Goal: Navigation & Orientation: Find specific page/section

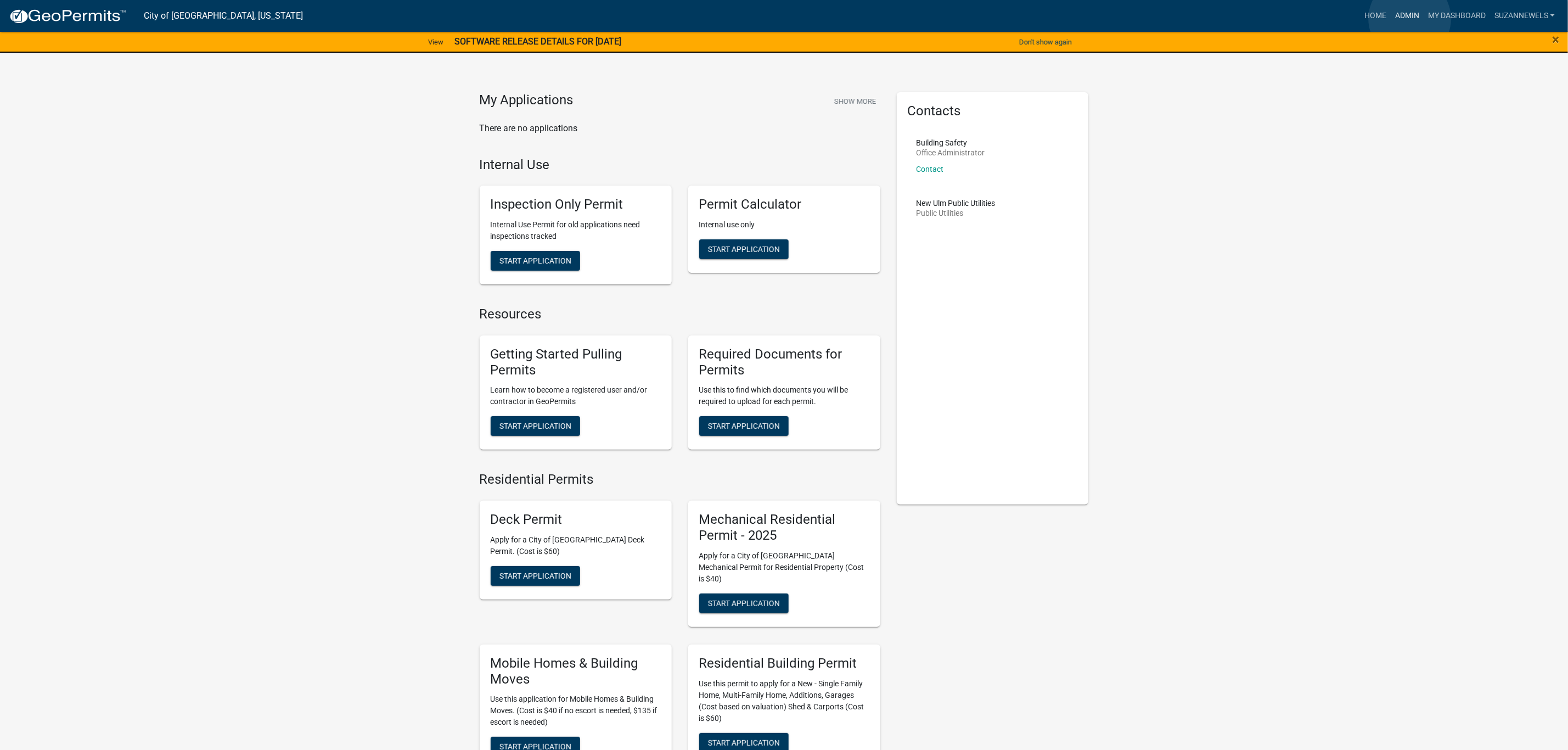
click at [1410, 19] on link "Admin" at bounding box center [1407, 16] width 33 height 21
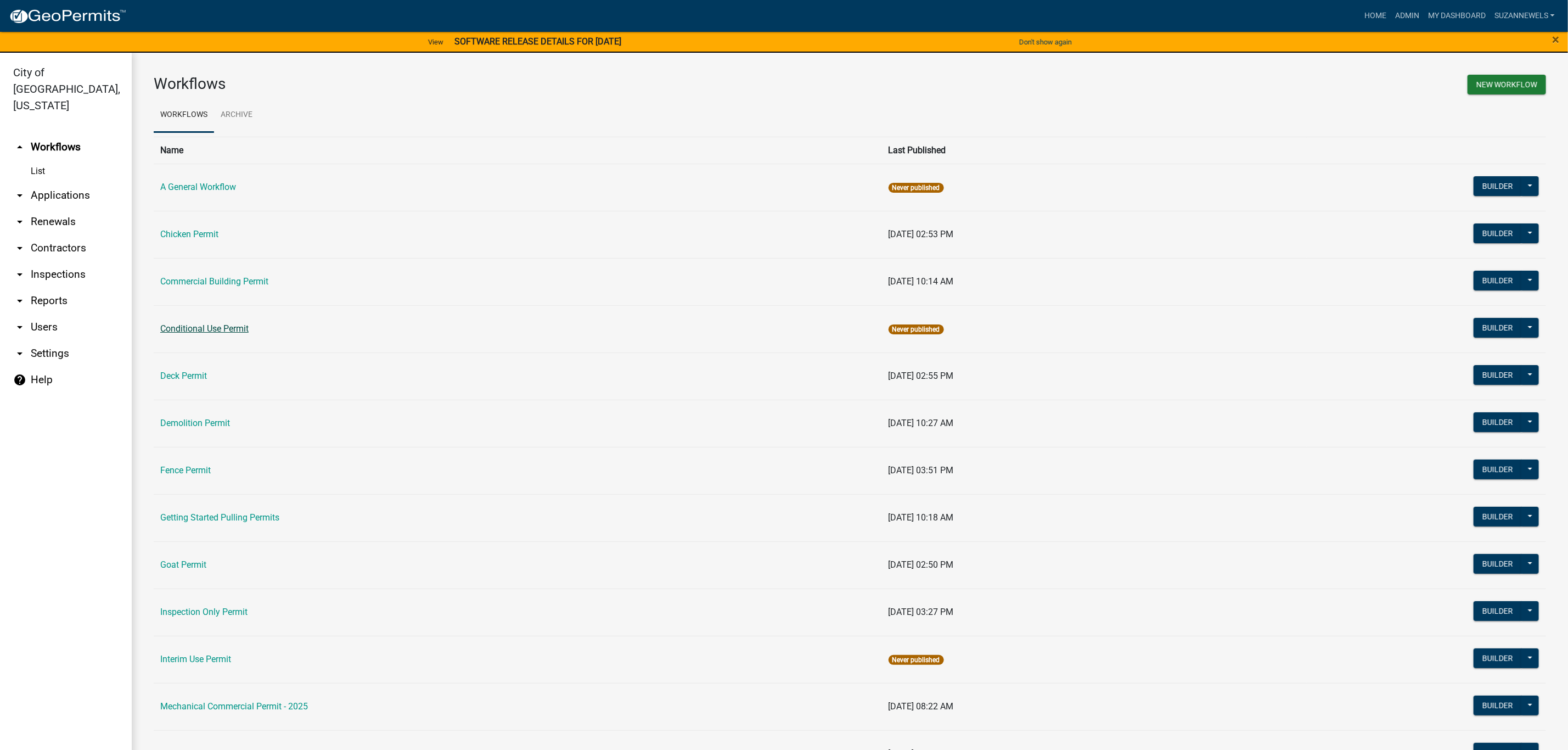
click at [210, 329] on link "Conditional Use Permit" at bounding box center [204, 328] width 88 height 11
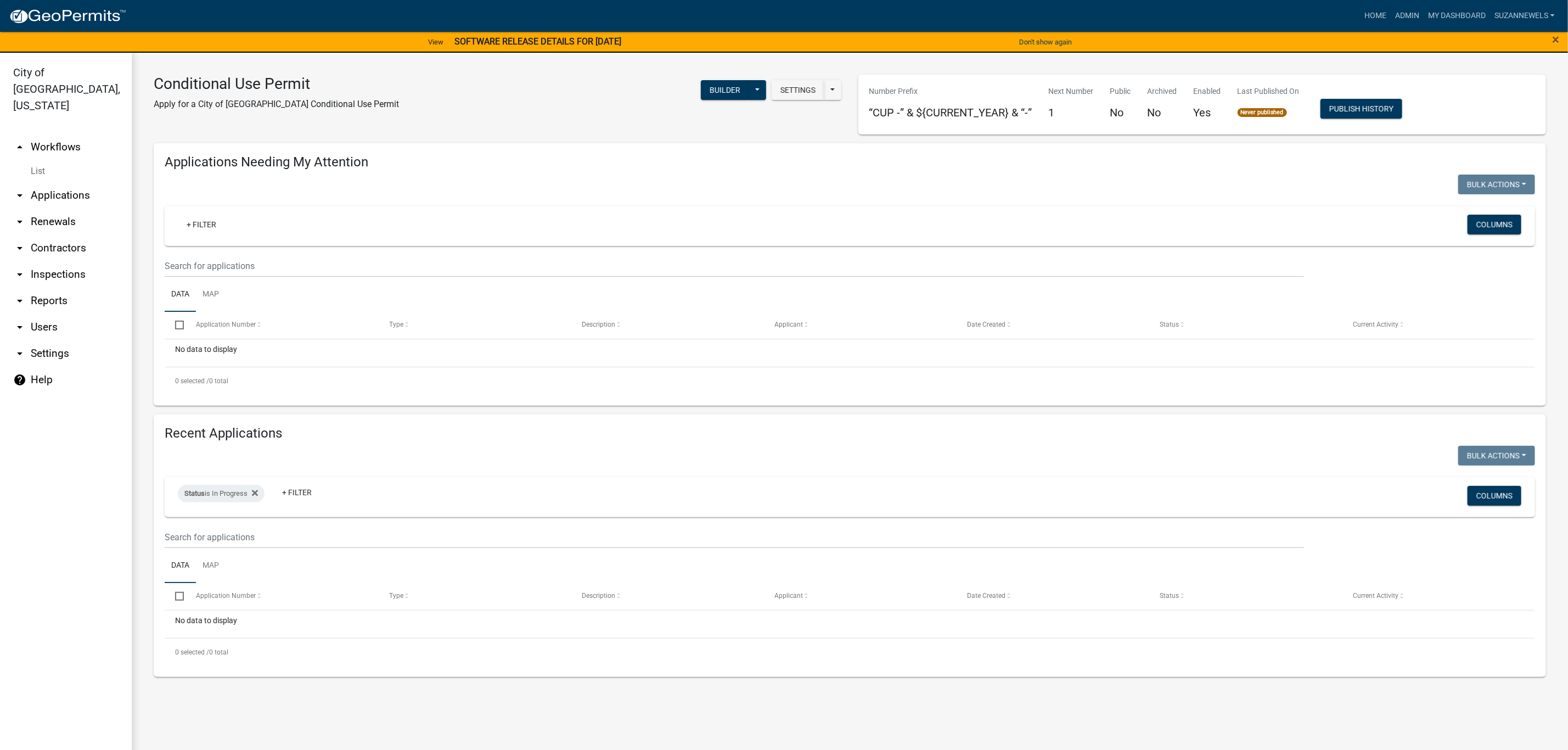
click at [68, 183] on link "arrow_drop_down Applications" at bounding box center [66, 196] width 132 height 26
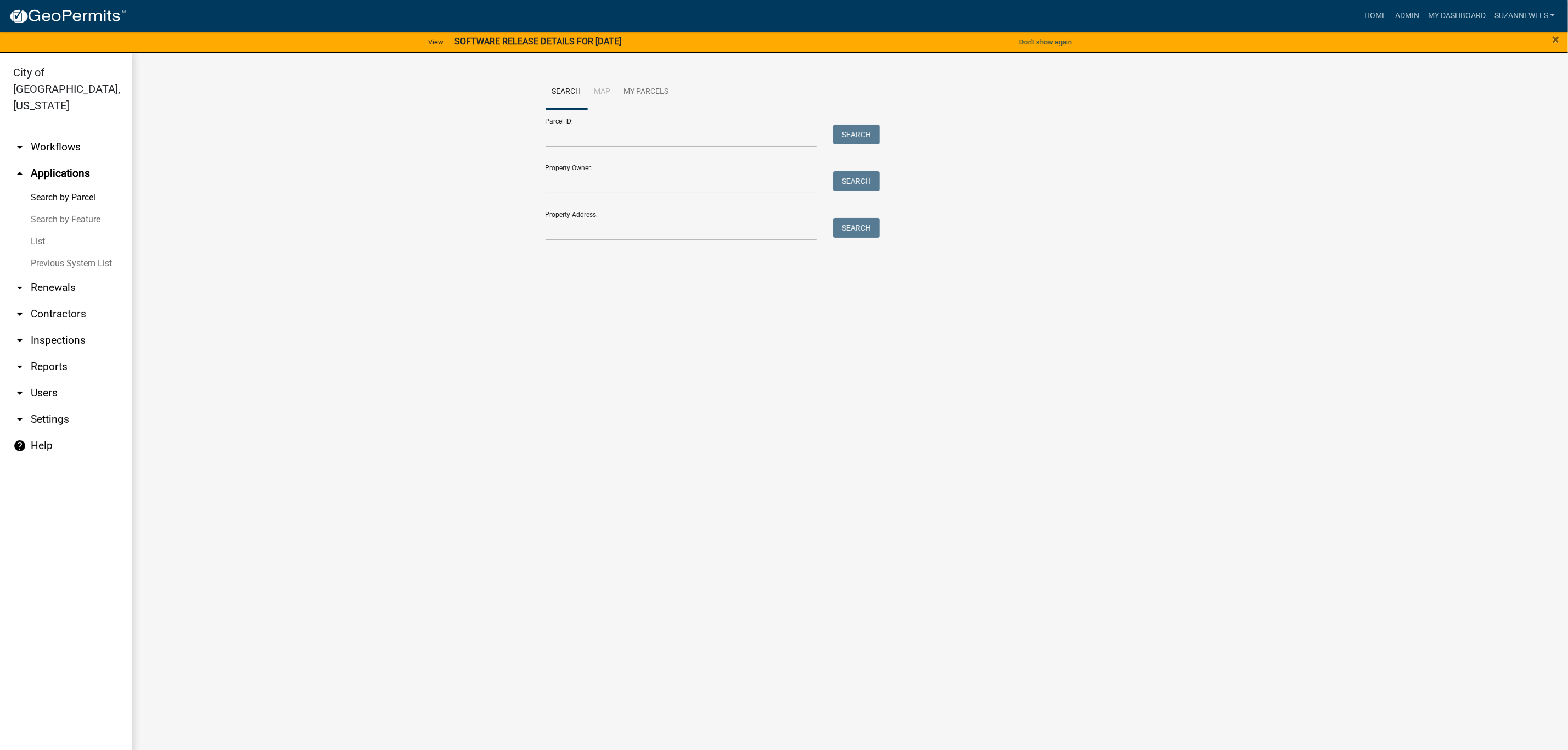
click at [33, 134] on link "arrow_drop_down Workflows" at bounding box center [66, 147] width 132 height 26
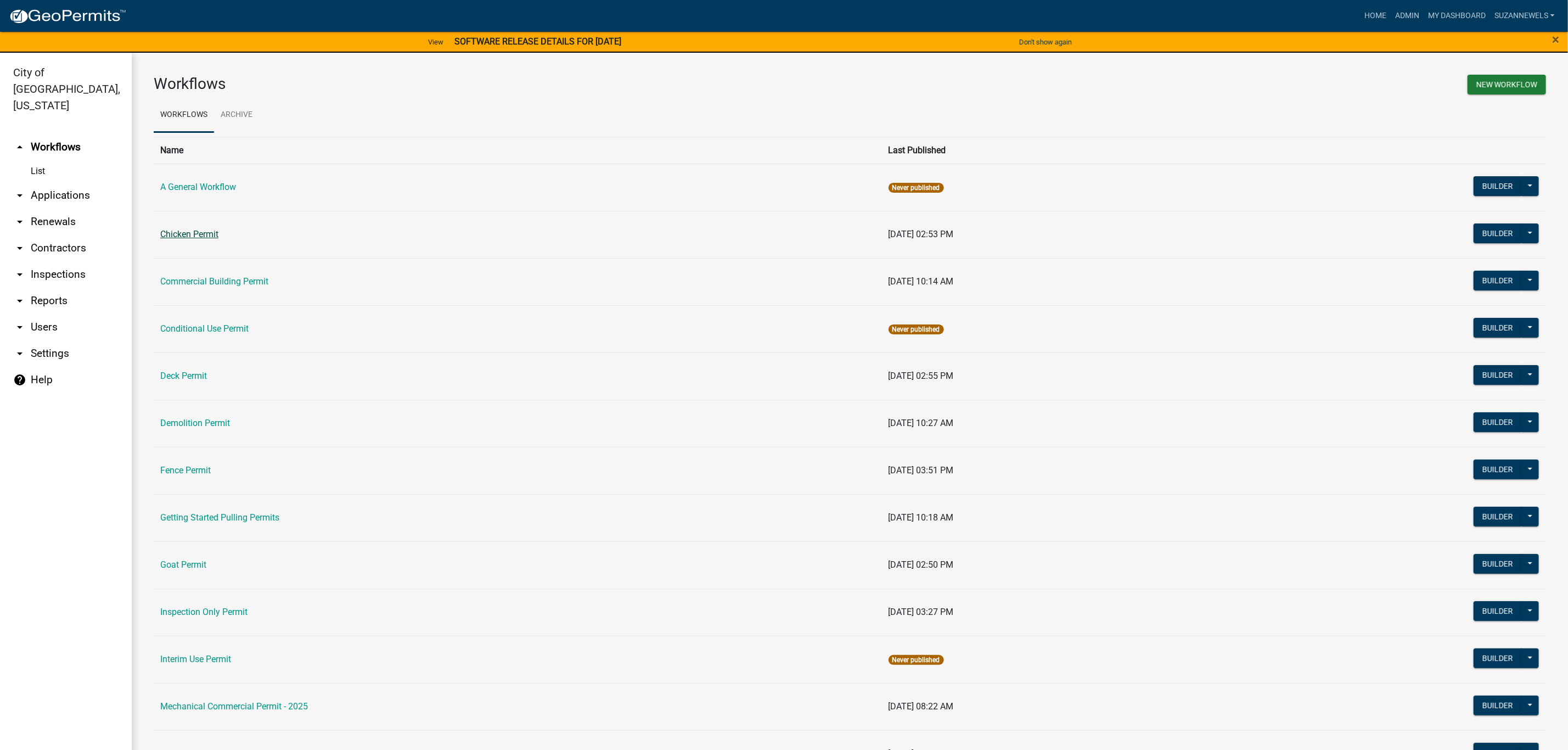
click at [189, 230] on link "Chicken Permit" at bounding box center [189, 234] width 58 height 11
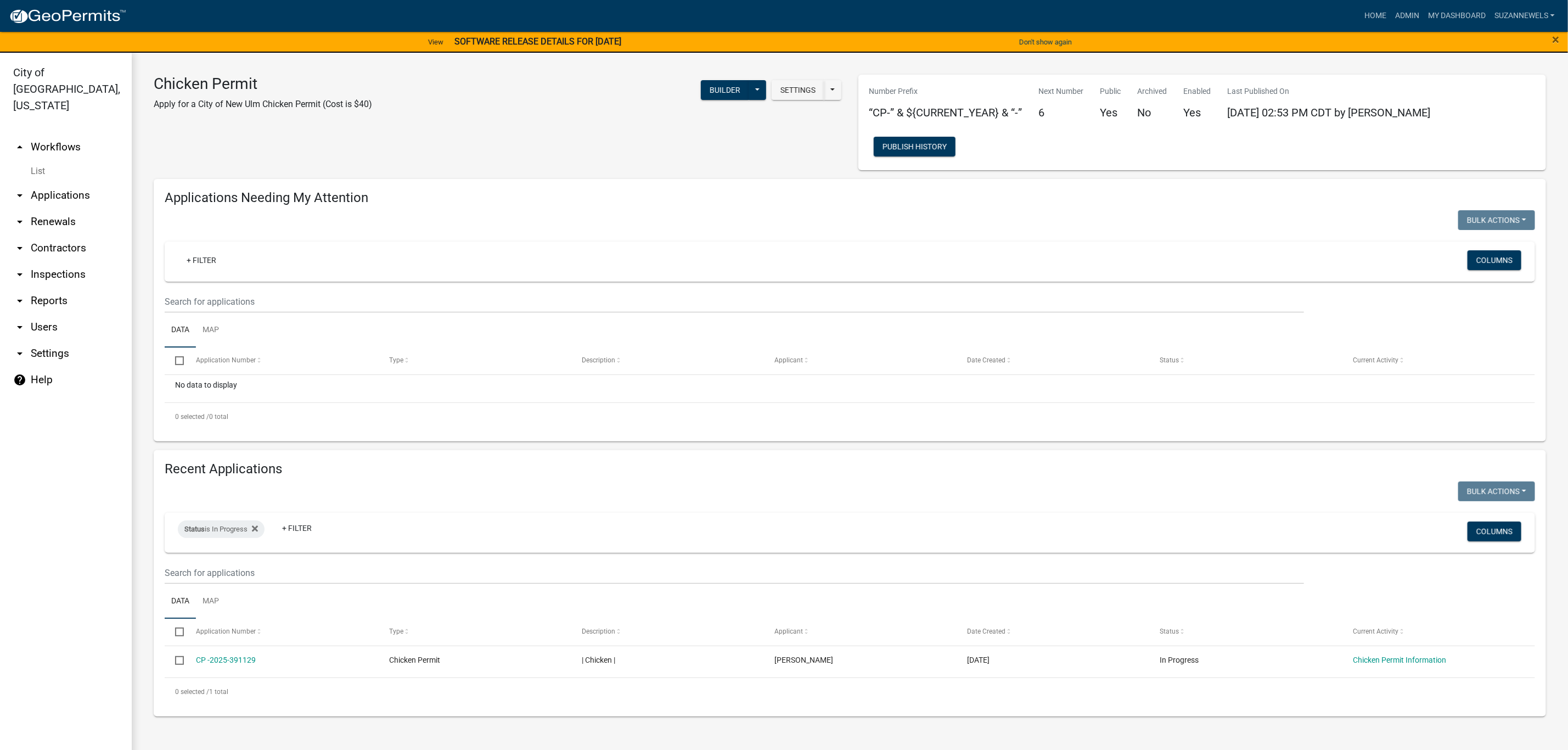
click at [56, 134] on link "arrow_drop_up Workflows" at bounding box center [66, 147] width 132 height 26
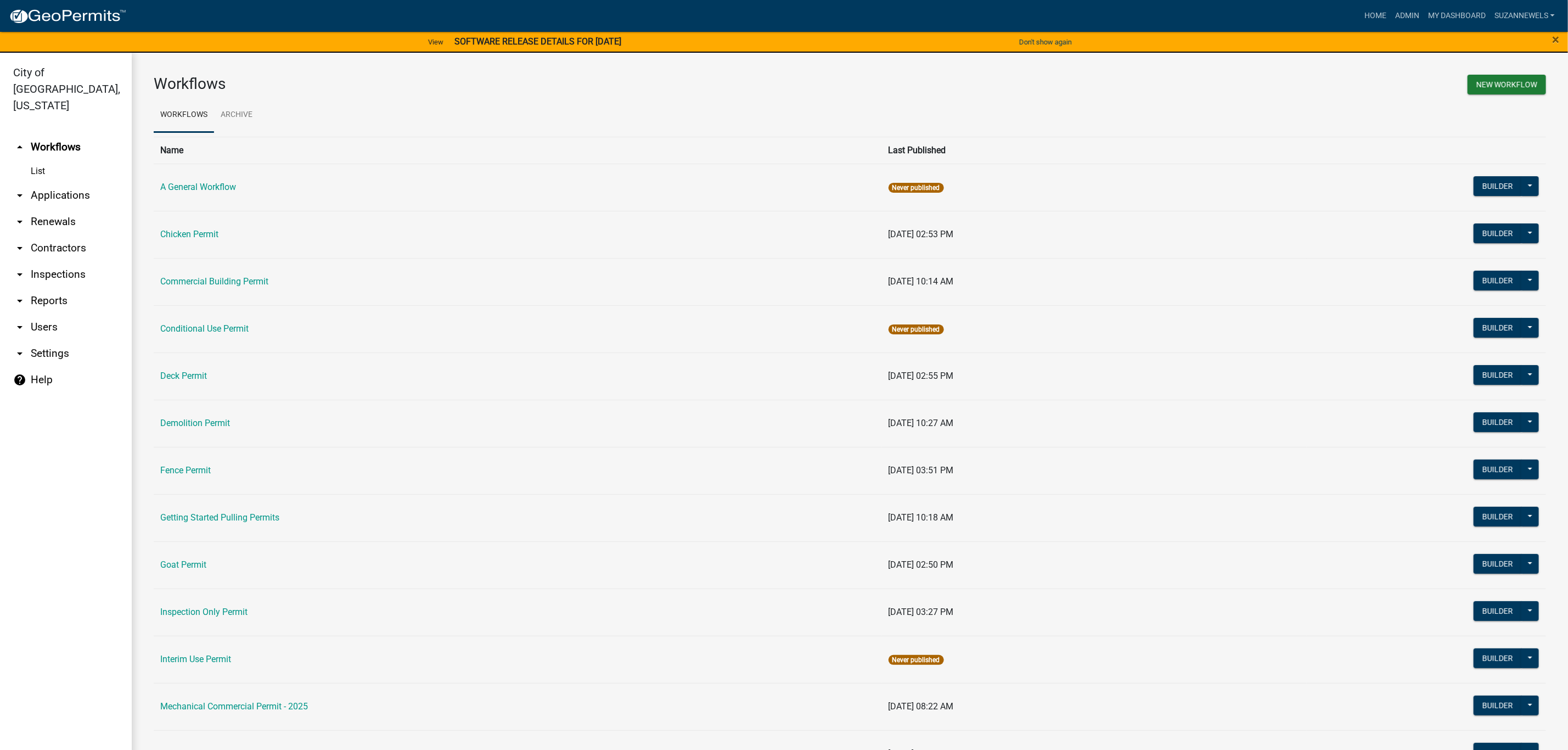
scroll to position [83, 0]
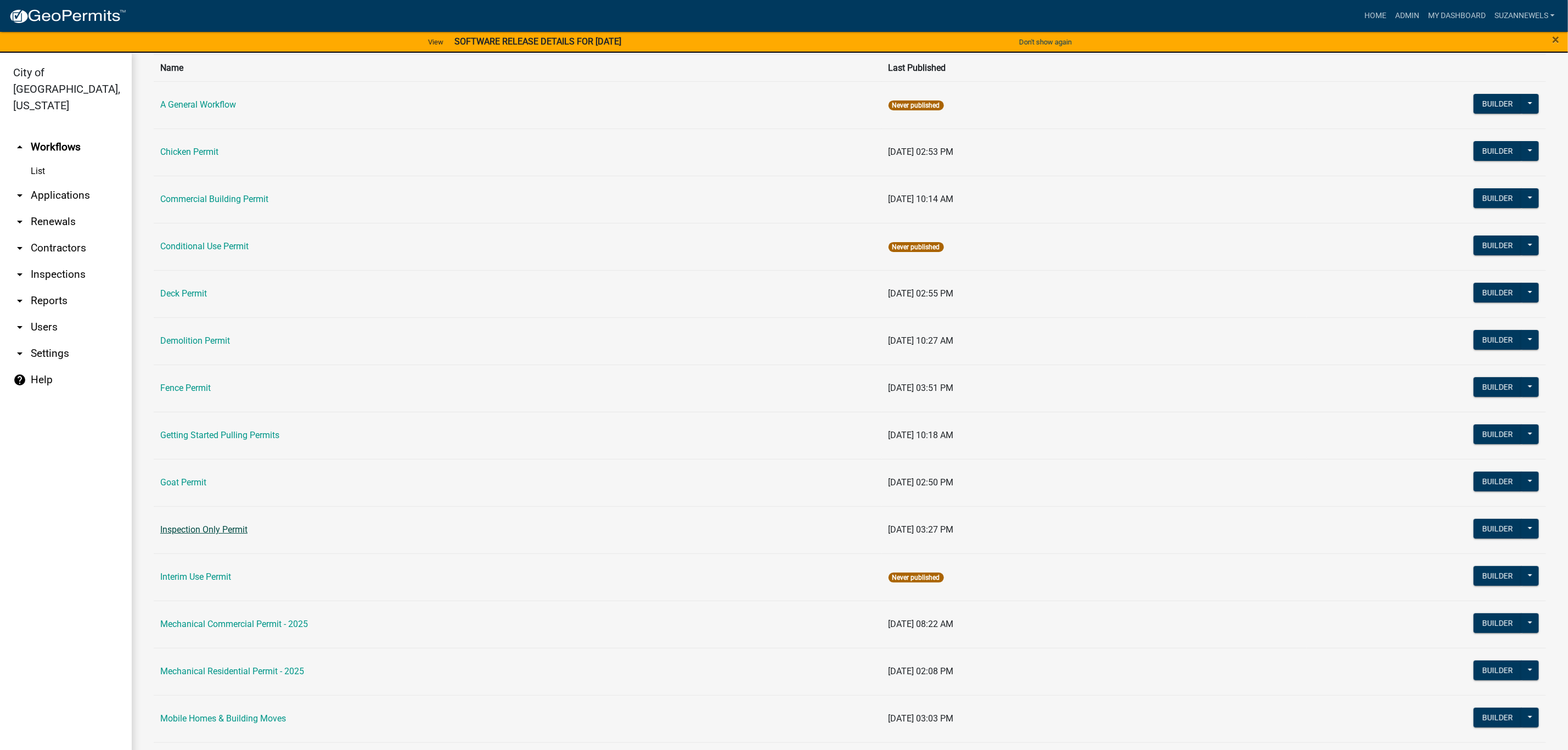
click at [195, 533] on link "Inspection Only Permit" at bounding box center [204, 529] width 88 height 11
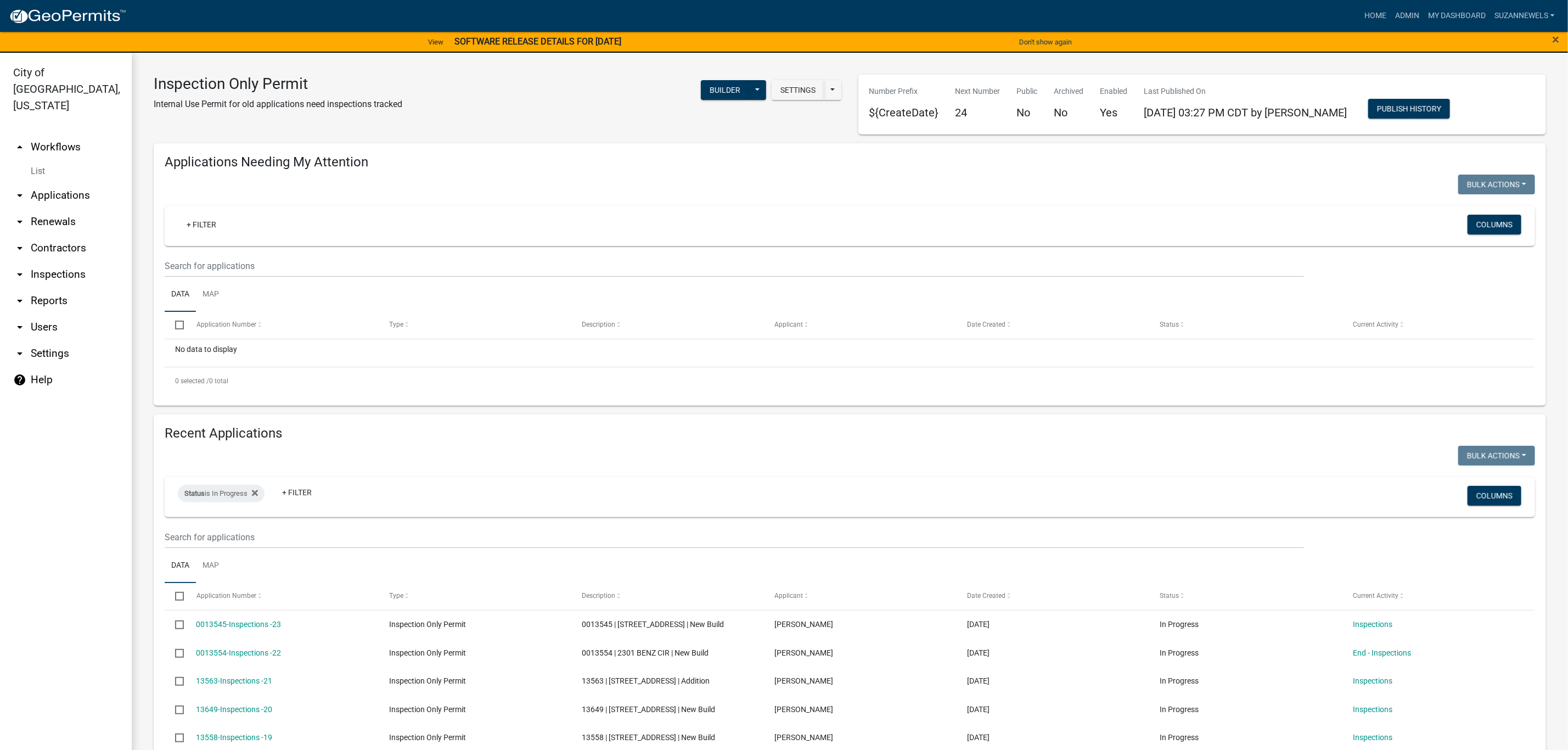
click at [51, 209] on link "arrow_drop_down Renewals" at bounding box center [66, 222] width 132 height 26
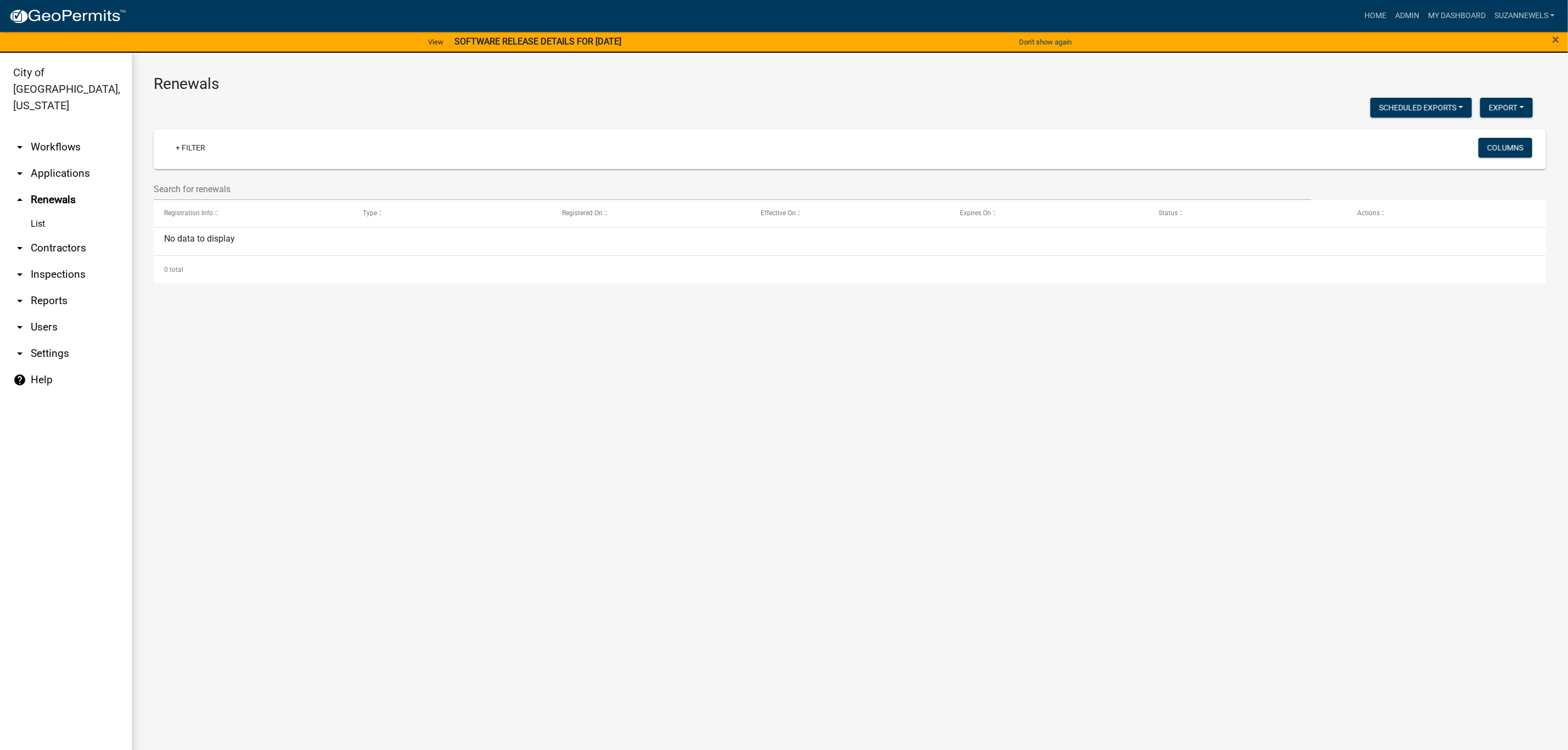
click at [43, 134] on link "arrow_drop_down Workflows" at bounding box center [66, 147] width 132 height 26
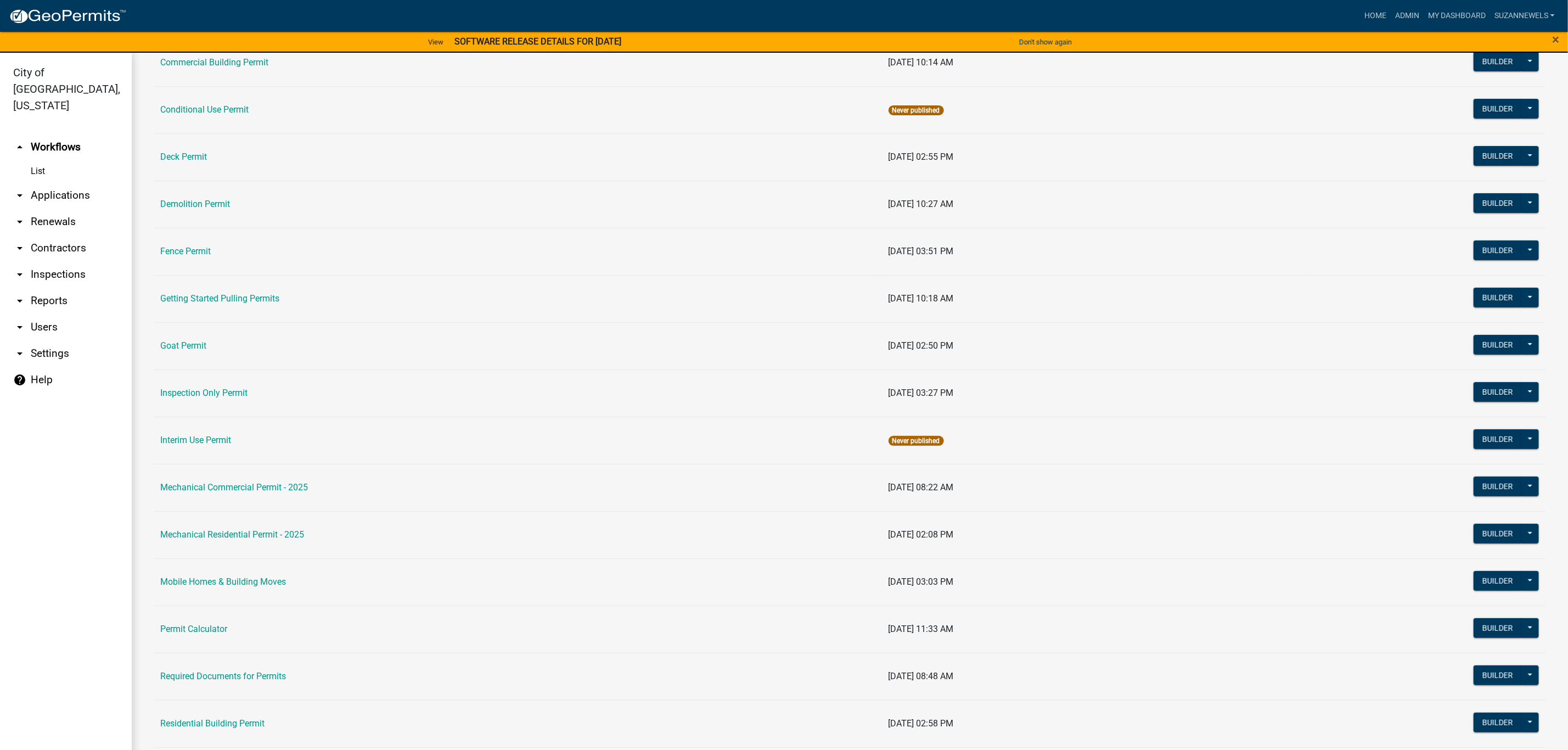
scroll to position [247, 0]
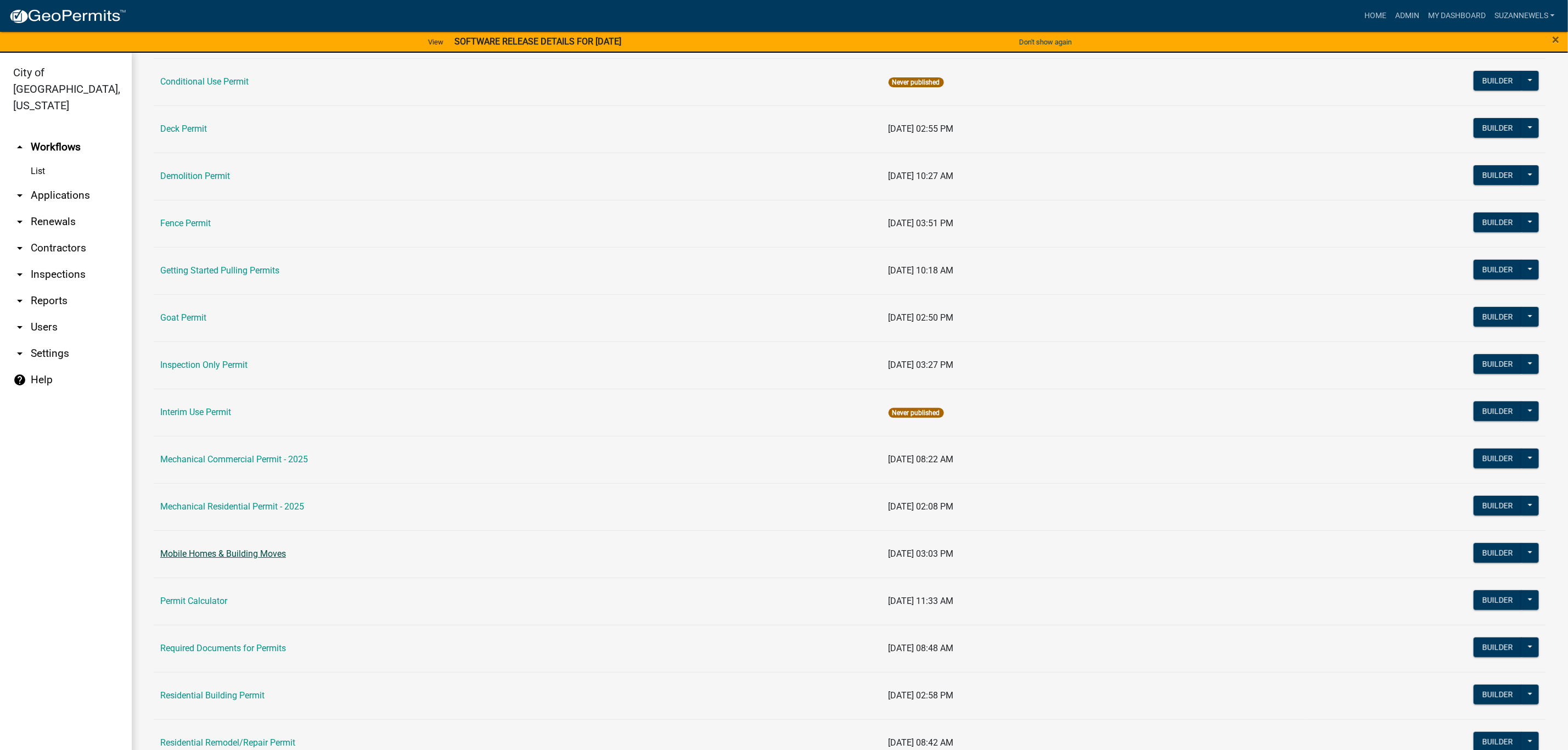
click at [204, 556] on link "Mobile Homes & Building Moves" at bounding box center [223, 553] width 125 height 11
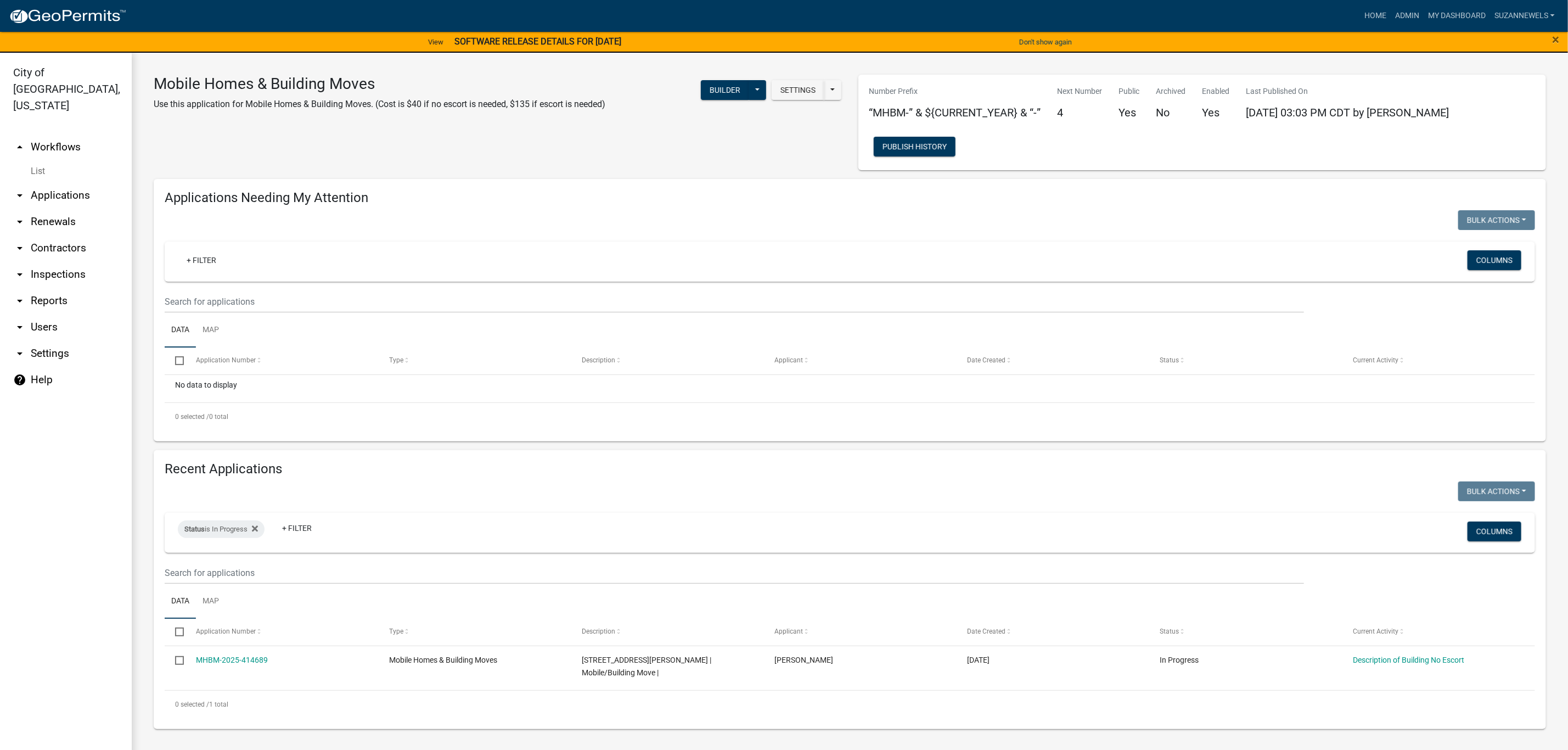
click at [71, 134] on link "arrow_drop_up Workflows" at bounding box center [66, 147] width 132 height 26
